Goal: Check status: Check status

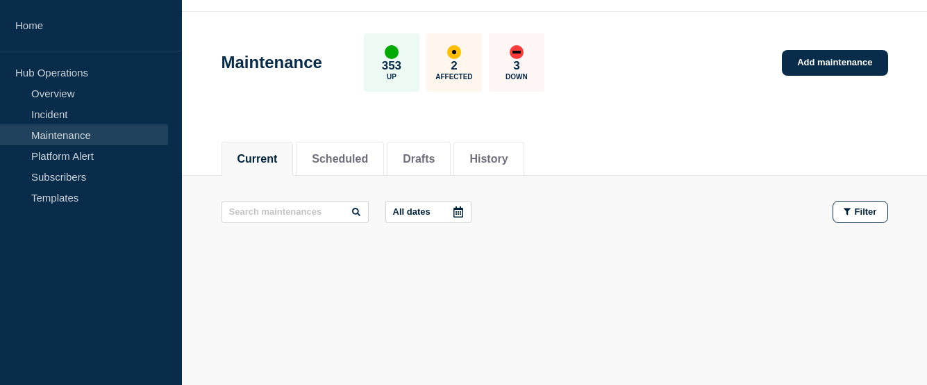
scroll to position [40, 0]
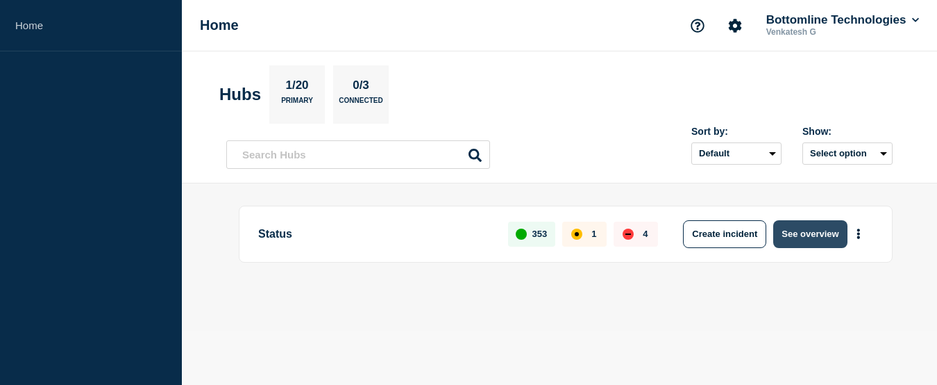
click at [825, 235] on button "See overview" at bounding box center [810, 234] width 74 height 28
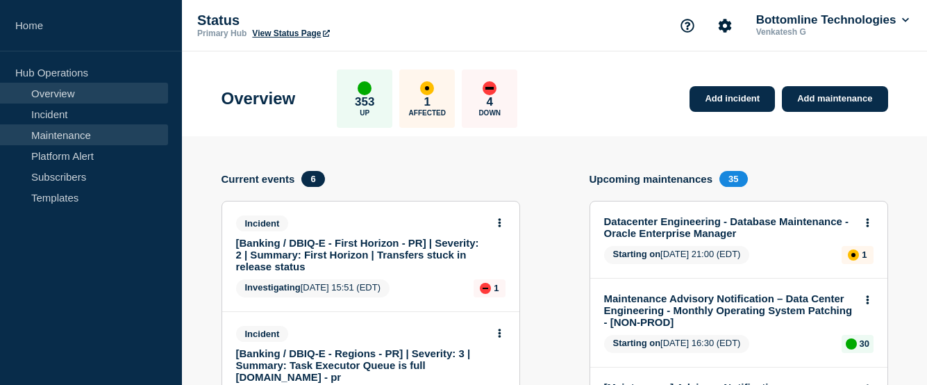
click at [64, 132] on link "Maintenance" at bounding box center [84, 134] width 168 height 21
